Goal: Task Accomplishment & Management: Use online tool/utility

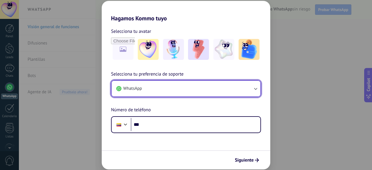
click at [182, 85] on button "WhatsApp" at bounding box center [186, 89] width 149 height 16
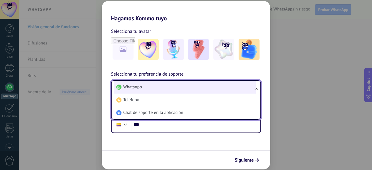
click at [180, 85] on li "WhatsApp" at bounding box center [185, 87] width 142 height 13
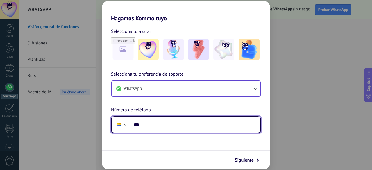
click at [170, 124] on input "***" at bounding box center [196, 124] width 130 height 13
type input "**********"
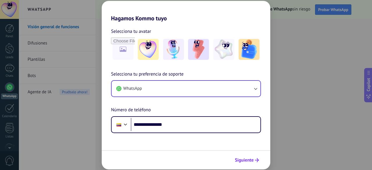
click at [255, 159] on icon "submit" at bounding box center [257, 160] width 4 height 4
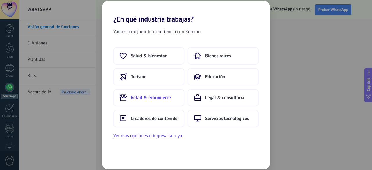
click at [177, 98] on button "Retail & ecommerce" at bounding box center [148, 97] width 71 height 17
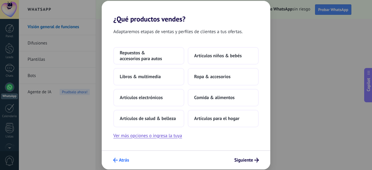
click at [124, 158] on span "Atrás" at bounding box center [124, 160] width 10 height 4
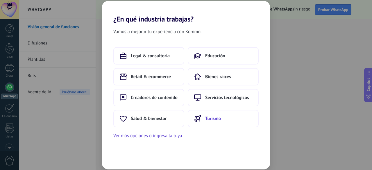
click at [215, 115] on button "Turismo" at bounding box center [223, 118] width 71 height 17
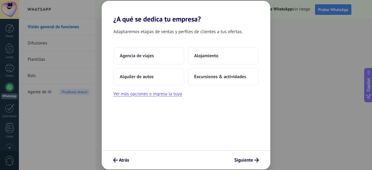
click at [119, 155] on div "Atrás Siguiente" at bounding box center [186, 159] width 168 height 19
click at [119, 157] on button "Atrás" at bounding box center [120, 160] width 21 height 10
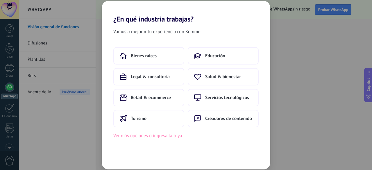
click at [142, 137] on button "Ver más opciones o ingresa la tuya" at bounding box center [147, 136] width 69 height 8
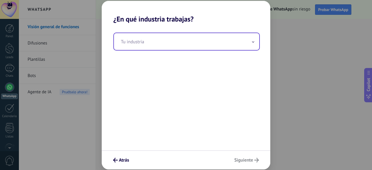
click at [164, 46] on input "text" at bounding box center [186, 41] width 145 height 17
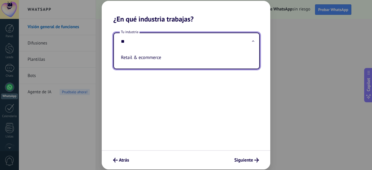
type input "*"
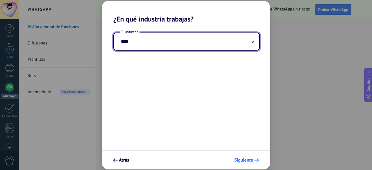
type input "****"
click at [246, 162] on span "Siguiente" at bounding box center [243, 160] width 19 height 4
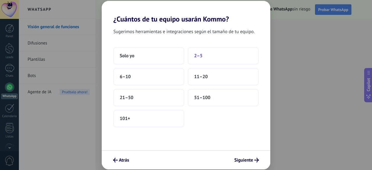
click at [221, 51] on button "2–5" at bounding box center [223, 55] width 71 height 17
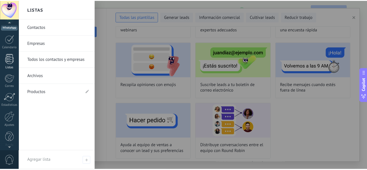
scroll to position [71, 0]
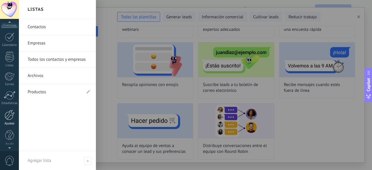
click at [7, 111] on div at bounding box center [10, 115] width 10 height 10
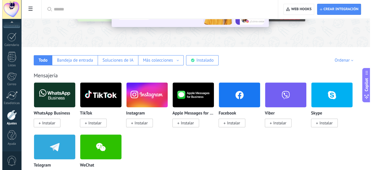
scroll to position [67, 0]
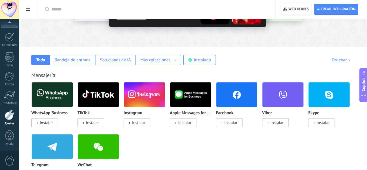
click at [73, 117] on div "WhatsApp Business Instalar" at bounding box center [52, 118] width 42 height 15
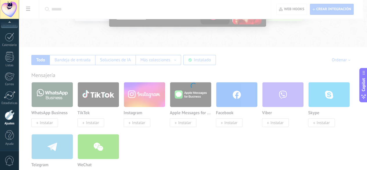
click at [127, 103] on body ".abecls-1,.abecls-2{fill-rule:evenodd}.abecls-2{fill:#fff} .abhcls-1{fill:none}…" at bounding box center [183, 18] width 367 height 170
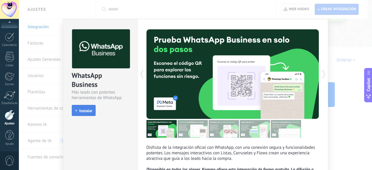
click at [89, 112] on span "Instalar" at bounding box center [85, 111] width 13 height 4
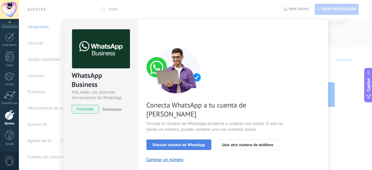
click at [194, 143] on span "Vincular número de WhatsApp" at bounding box center [179, 145] width 53 height 4
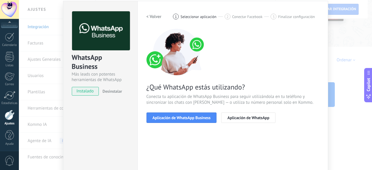
scroll to position [23, 0]
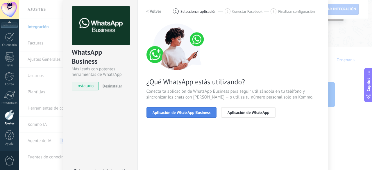
click at [197, 114] on span "Aplicación de WhatsApp Business" at bounding box center [182, 112] width 58 height 4
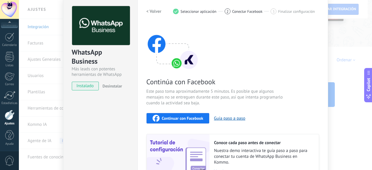
click at [197, 119] on span "Continuar con Facebook" at bounding box center [183, 118] width 42 height 4
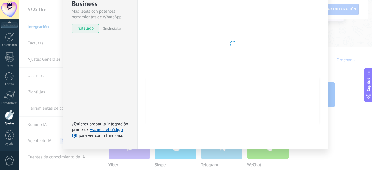
scroll to position [0, 0]
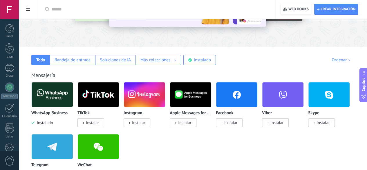
click at [73, 103] on img at bounding box center [52, 94] width 41 height 28
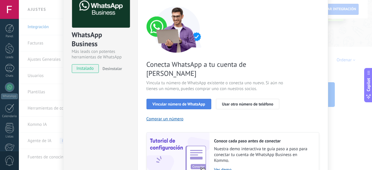
click at [185, 102] on span "Vincular número de WhatsApp" at bounding box center [179, 104] width 53 height 4
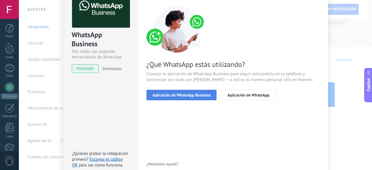
click at [185, 97] on button "Aplicación de WhatsApp Business" at bounding box center [181, 95] width 70 height 10
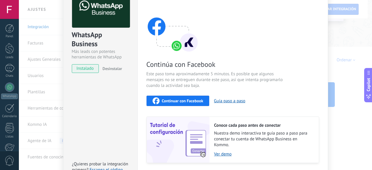
scroll to position [81, 0]
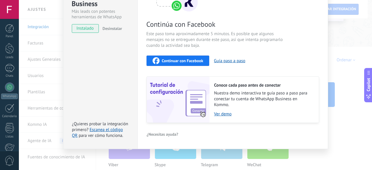
click at [180, 59] on span "Continuar con Facebook" at bounding box center [183, 61] width 42 height 4
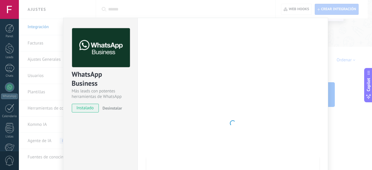
scroll to position [0, 0]
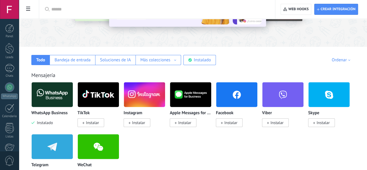
click at [73, 96] on img at bounding box center [52, 94] width 41 height 28
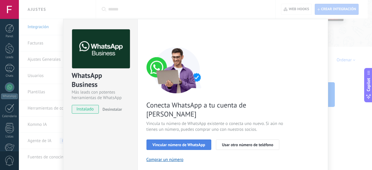
click at [178, 143] on span "Vincular número de WhatsApp" at bounding box center [179, 145] width 53 height 4
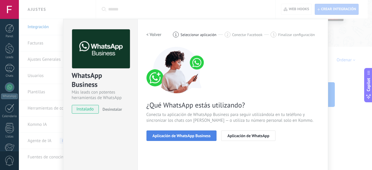
click at [177, 135] on span "Aplicación de WhatsApp Business" at bounding box center [182, 136] width 58 height 4
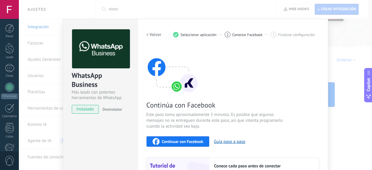
click at [178, 139] on div "Continuar con Facebook" at bounding box center [178, 141] width 51 height 7
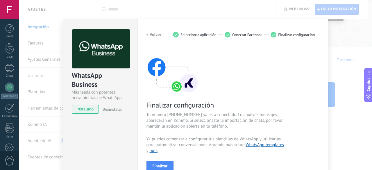
scroll to position [71, 0]
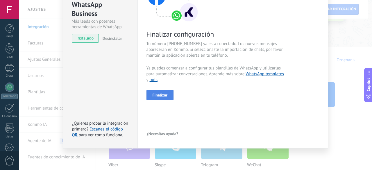
click at [166, 94] on span "Finalizar" at bounding box center [160, 95] width 15 height 4
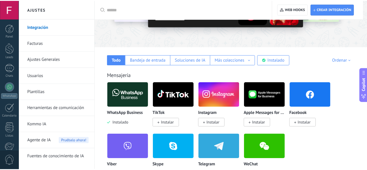
scroll to position [0, 0]
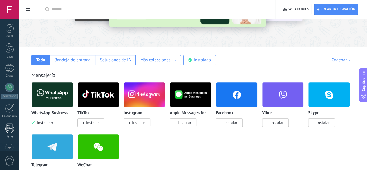
click at [10, 72] on div "Panel Leads Chats WhatsApp Clientes" at bounding box center [9, 123] width 19 height 199
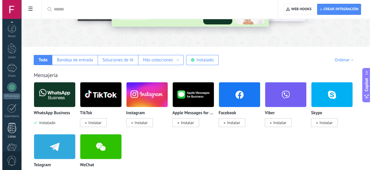
scroll to position [71, 0]
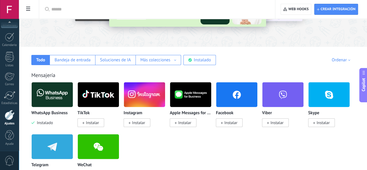
click at [73, 92] on img at bounding box center [52, 94] width 41 height 28
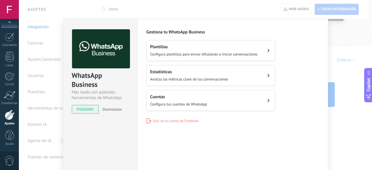
click at [227, 47] on h2 "Plantillas" at bounding box center [203, 47] width 107 height 6
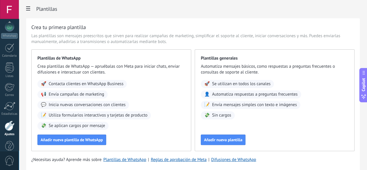
scroll to position [71, 0]
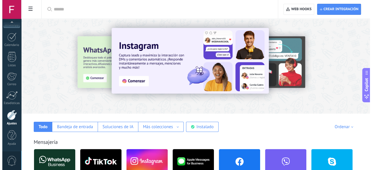
scroll to position [82, 0]
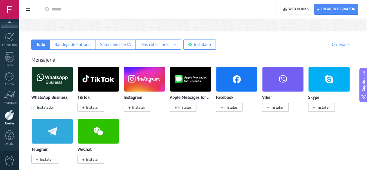
click at [73, 85] on img at bounding box center [52, 79] width 41 height 28
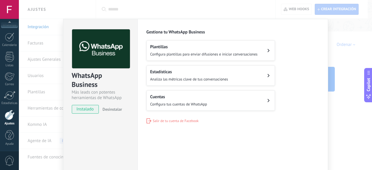
click at [201, 42] on button "Plantillas Configura plantillas para enviar difusiones e iniciar conversaciones" at bounding box center [210, 50] width 128 height 20
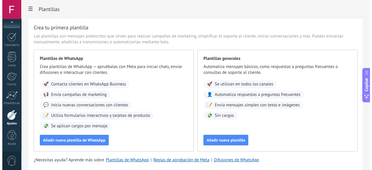
scroll to position [32, 0]
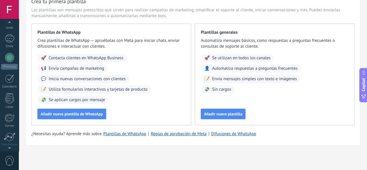
click at [6, 27] on div at bounding box center [9, 23] width 19 height 9
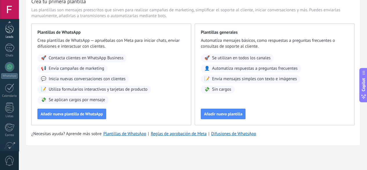
scroll to position [17, 0]
click at [9, 52] on div at bounding box center [9, 50] width 9 height 8
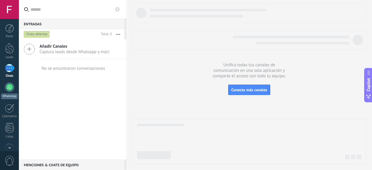
click at [7, 85] on div at bounding box center [9, 87] width 9 height 9
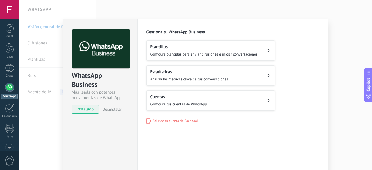
click at [157, 121] on span "Salir de tu cuenta de Facebook" at bounding box center [176, 121] width 46 height 4
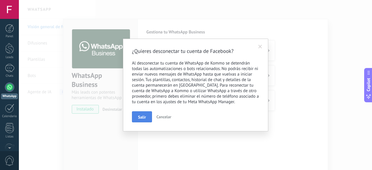
click at [141, 116] on span "Salir" at bounding box center [142, 117] width 8 height 4
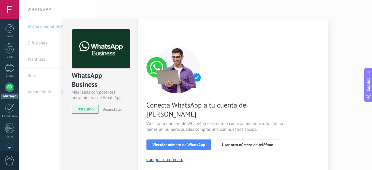
click at [107, 112] on button "Desinstalar" at bounding box center [111, 109] width 22 height 9
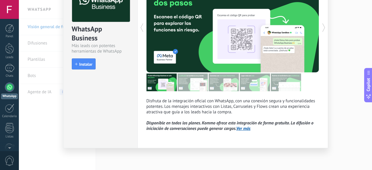
scroll to position [46, 0]
click at [244, 130] on link "Ver más" at bounding box center [243, 129] width 14 height 6
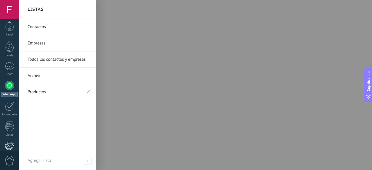
scroll to position [71, 0]
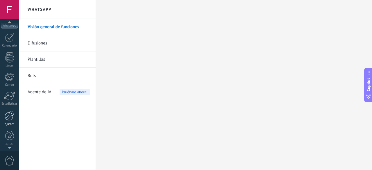
click at [9, 121] on link "Ajustes" at bounding box center [9, 118] width 19 height 16
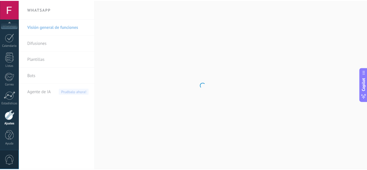
scroll to position [71, 0]
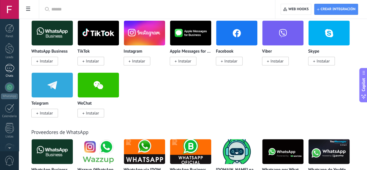
scroll to position [0, 0]
click at [8, 66] on div at bounding box center [9, 68] width 9 height 8
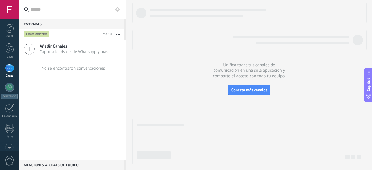
click at [69, 48] on span "Añadir Canales" at bounding box center [75, 47] width 70 height 6
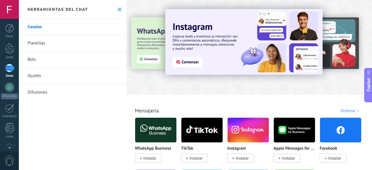
click at [41, 47] on link "Plantillas" at bounding box center [72, 43] width 107 height 16
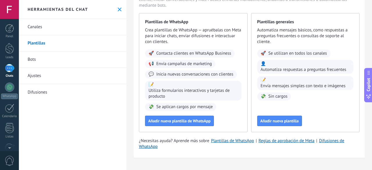
scroll to position [42, 0]
click at [187, 123] on span "Añadir nueva plantilla de WhatsApp" at bounding box center [179, 121] width 62 height 4
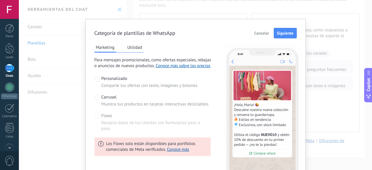
scroll to position [0, 0]
click at [290, 32] on span "Siguiente" at bounding box center [285, 33] width 17 height 4
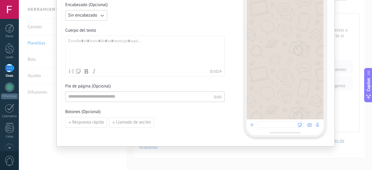
scroll to position [0, 0]
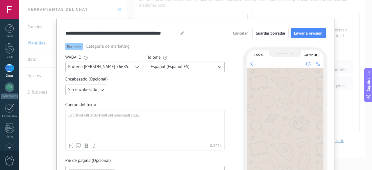
click at [237, 33] on span "Cancelar" at bounding box center [240, 33] width 15 height 4
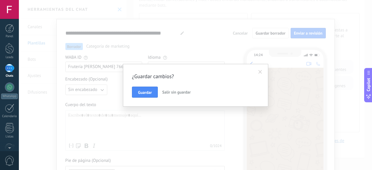
click at [165, 93] on span "Salir sin guardar" at bounding box center [176, 91] width 28 height 5
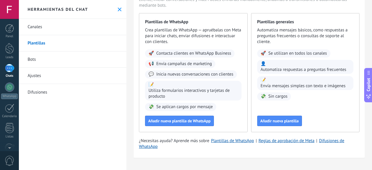
click at [67, 56] on link "Bots" at bounding box center [72, 59] width 107 height 16
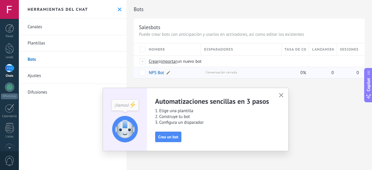
click at [162, 71] on link "NPS Bot" at bounding box center [156, 73] width 15 height 6
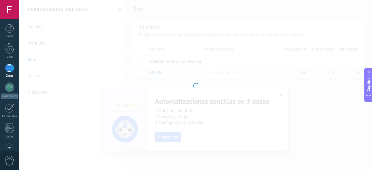
type input "*******"
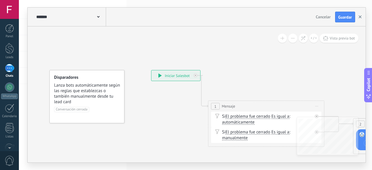
click at [363, 19] on button "button" at bounding box center [360, 17] width 9 height 11
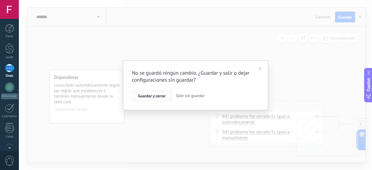
click at [166, 95] on button "Guardar y cerrar" at bounding box center [152, 95] width 40 height 11
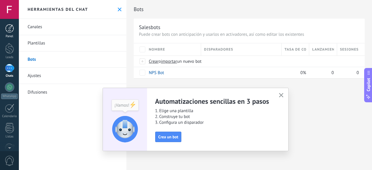
click at [13, 32] on div at bounding box center [9, 28] width 9 height 9
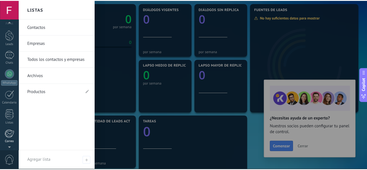
scroll to position [71, 0]
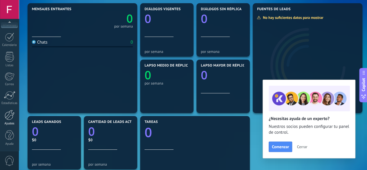
click at [9, 114] on div at bounding box center [10, 115] width 10 height 10
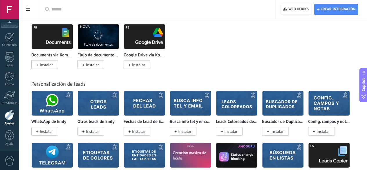
scroll to position [1783, 0]
